Goal: Information Seeking & Learning: Learn about a topic

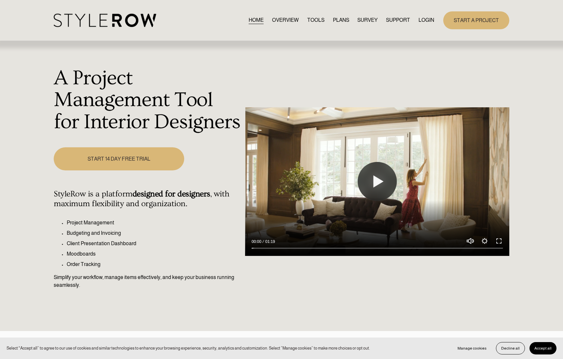
click at [342, 21] on link "PLANS" at bounding box center [341, 20] width 16 height 9
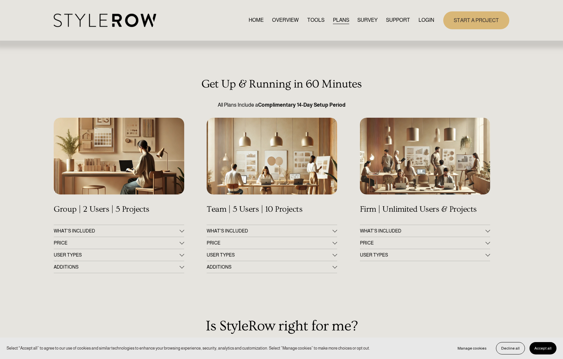
click at [183, 228] on button "WHAT'S INCLUDED" at bounding box center [119, 231] width 130 height 12
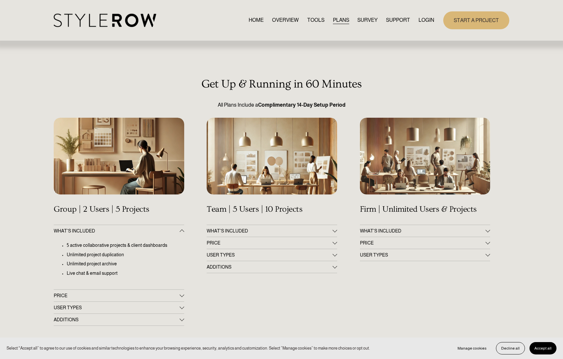
click at [182, 294] on div at bounding box center [182, 294] width 5 height 5
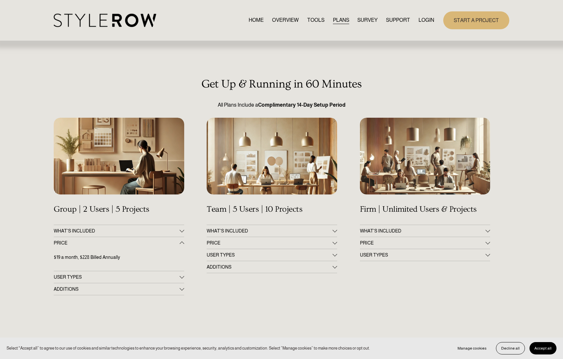
click at [182, 231] on div at bounding box center [182, 230] width 5 height 5
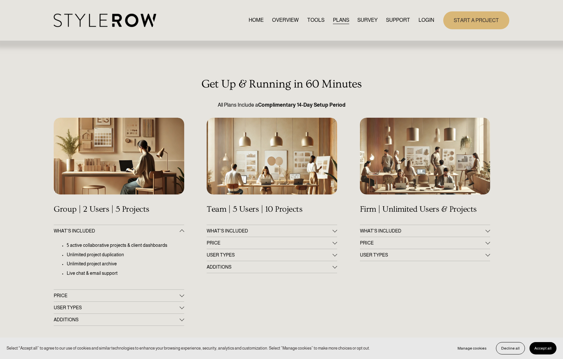
click at [181, 308] on div at bounding box center [182, 306] width 5 height 5
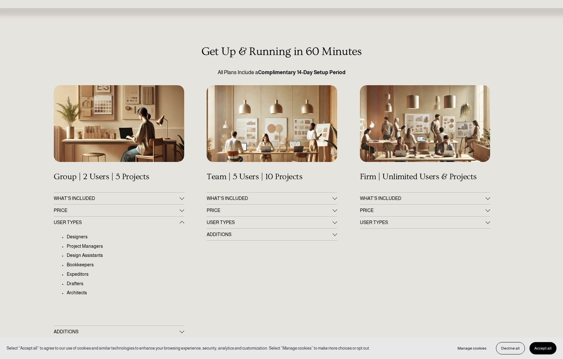
scroll to position [101, 0]
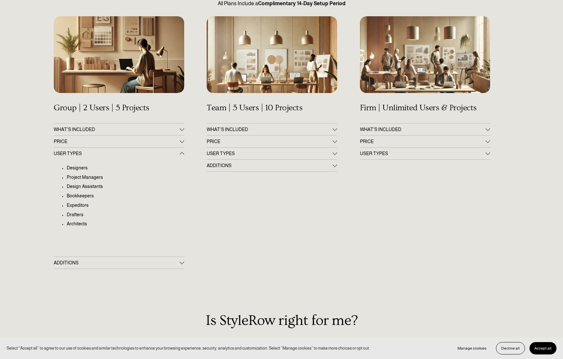
click at [182, 263] on div at bounding box center [182, 262] width 5 height 5
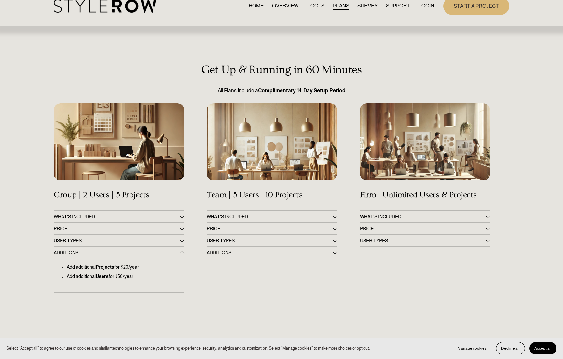
scroll to position [13, 0]
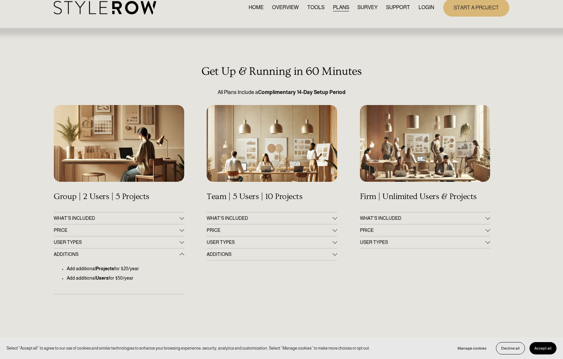
click at [334, 227] on div at bounding box center [334, 229] width 5 height 5
click at [334, 219] on div at bounding box center [334, 217] width 5 height 5
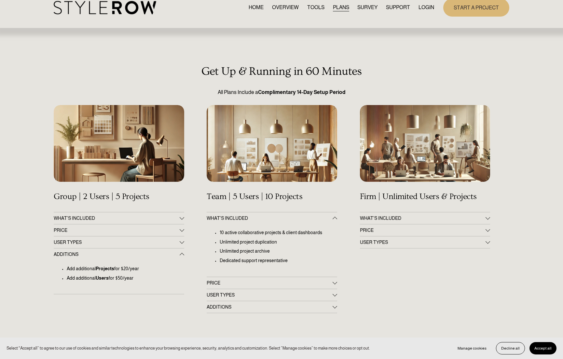
click at [482, 228] on span "PRICE" at bounding box center [423, 230] width 126 height 5
click at [487, 264] on div at bounding box center [487, 263] width 5 height 5
click at [490, 216] on div "Get Up & Running in 60 Minutes All Plans Include a Complimentary 14-Day Setup P…" at bounding box center [281, 330] width 563 height 531
click at [489, 217] on div at bounding box center [487, 217] width 5 height 5
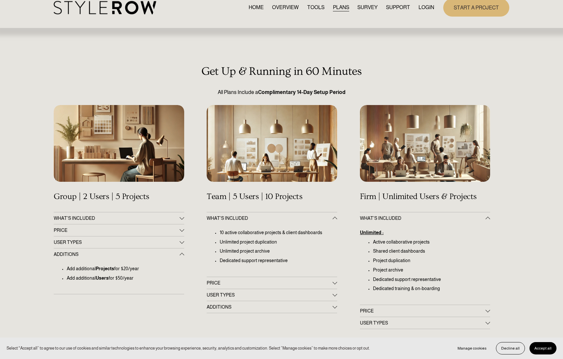
click at [0, 0] on span "FEATURED STYLEBOARD" at bounding box center [0, 0] width 0 height 0
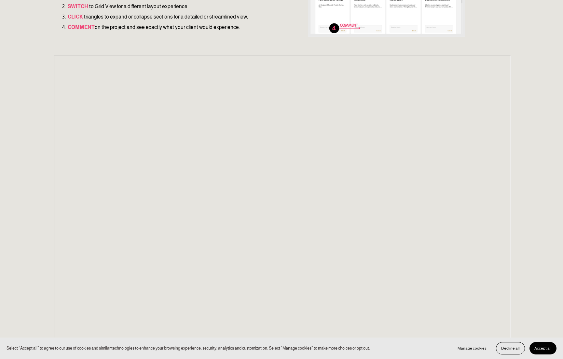
scroll to position [42, 0]
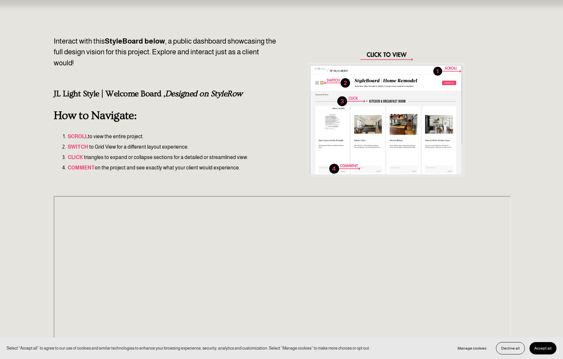
click at [378, 133] on div at bounding box center [386, 114] width 157 height 157
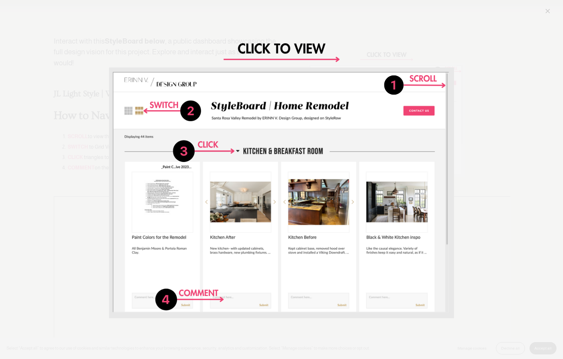
click at [490, 131] on div "Image" at bounding box center [281, 179] width 540 height 345
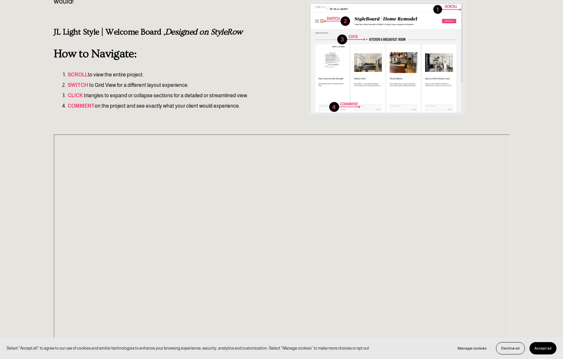
scroll to position [0, 0]
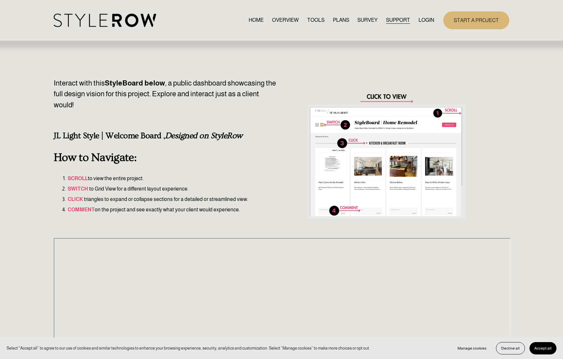
click at [250, 17] on link "HOME" at bounding box center [255, 20] width 15 height 9
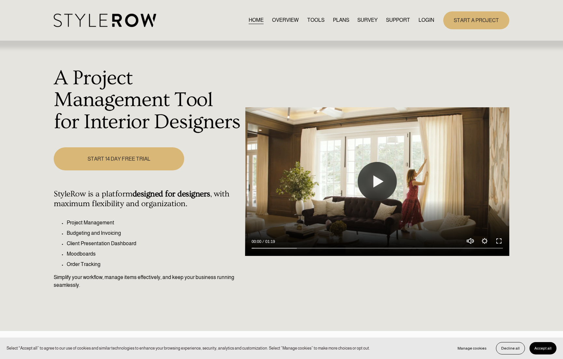
click at [278, 18] on link "OVERVIEW" at bounding box center [285, 20] width 27 height 9
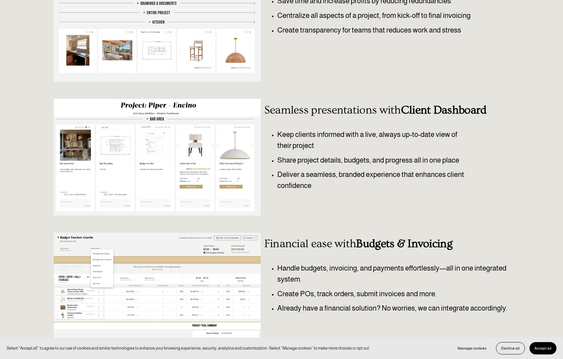
scroll to position [209, 0]
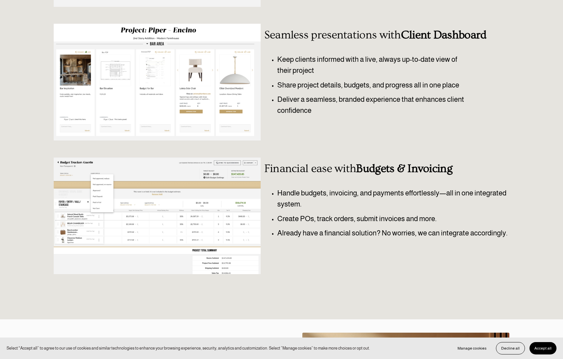
click at [224, 233] on div at bounding box center [157, 215] width 207 height 117
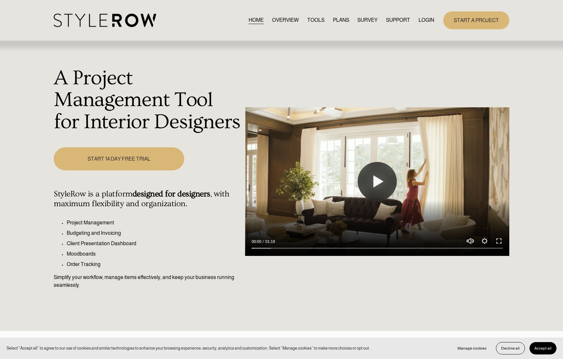
click at [284, 19] on link "OVERVIEW" at bounding box center [285, 20] width 27 height 9
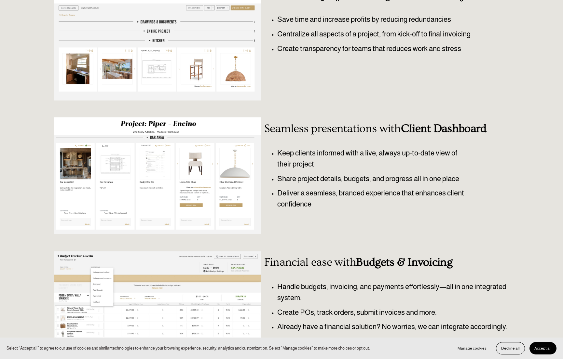
scroll to position [197, 0]
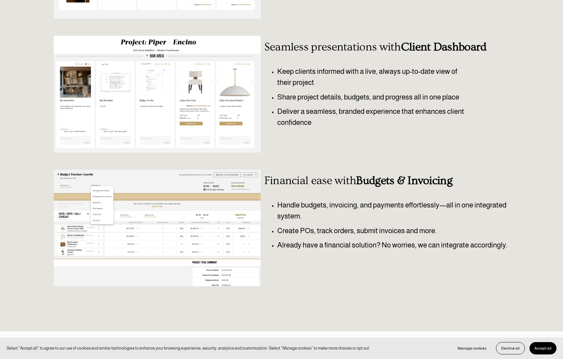
click at [209, 128] on div at bounding box center [157, 94] width 207 height 117
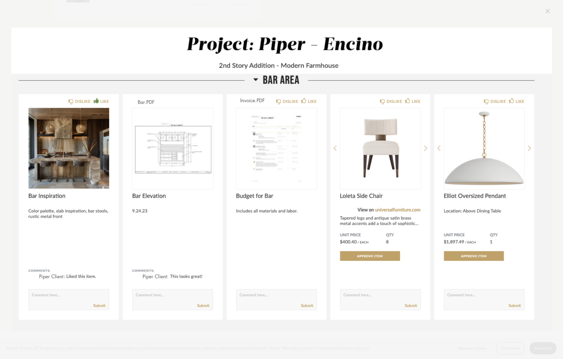
click at [545, 10] on link "Close" at bounding box center [547, 11] width 8 height 8
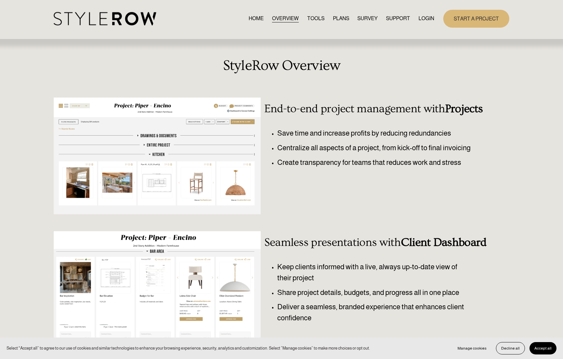
scroll to position [0, 0]
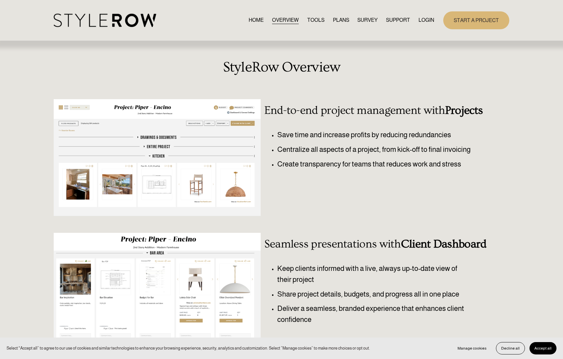
click at [209, 181] on div at bounding box center [157, 157] width 207 height 117
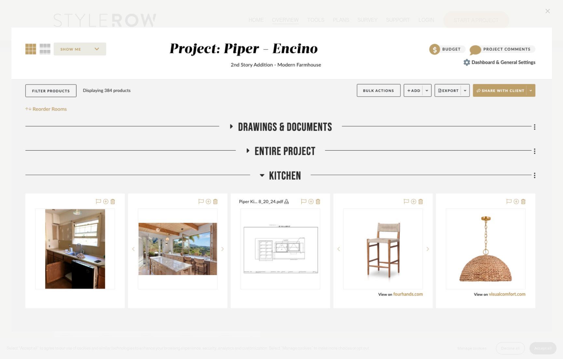
click at [548, 12] on link "Close" at bounding box center [547, 11] width 8 height 8
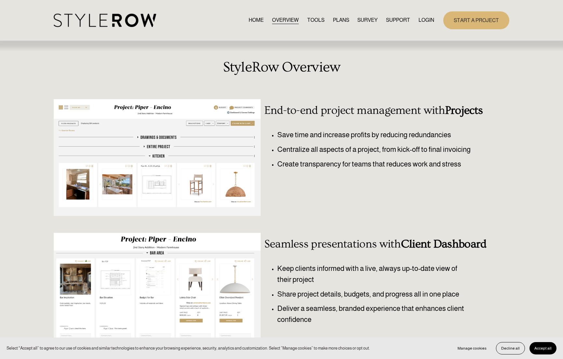
click at [249, 17] on link "HOME" at bounding box center [255, 20] width 15 height 9
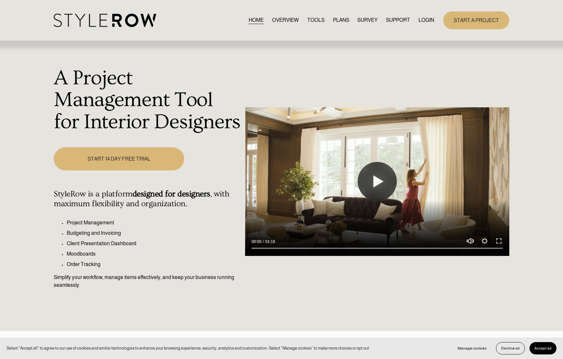
click at [339, 18] on link "PLANS" at bounding box center [341, 20] width 16 height 9
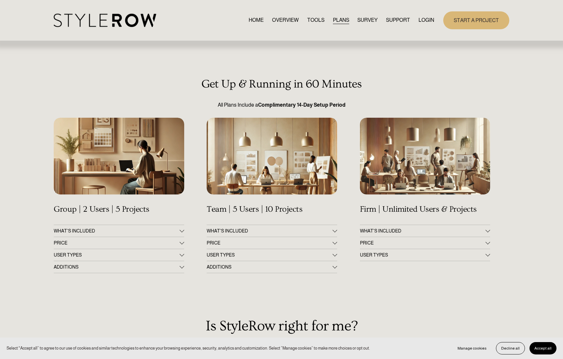
click at [182, 228] on div at bounding box center [182, 230] width 5 height 5
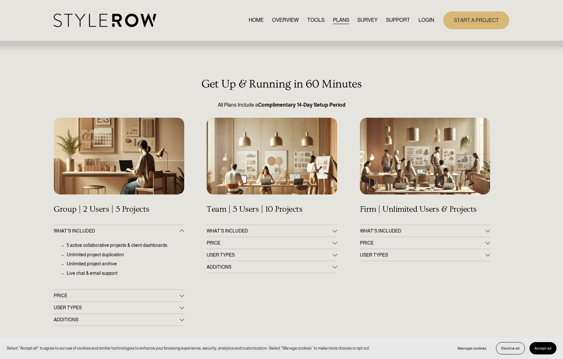
click at [180, 295] on div at bounding box center [182, 294] width 5 height 5
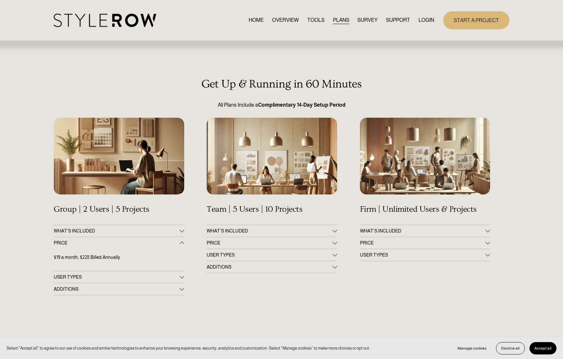
click at [183, 292] on button "ADDITIONS" at bounding box center [119, 289] width 130 height 12
